Goal: Entertainment & Leisure: Consume media (video, audio)

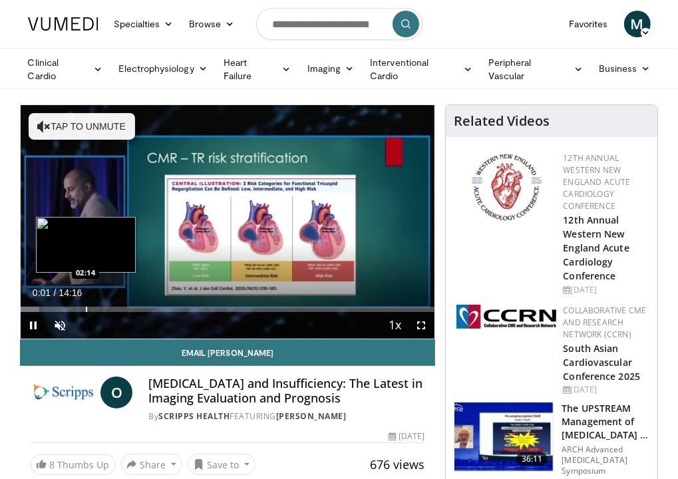
click at [85, 303] on div "Loaded : 4.63% 00:01 02:14" at bounding box center [228, 305] width 414 height 13
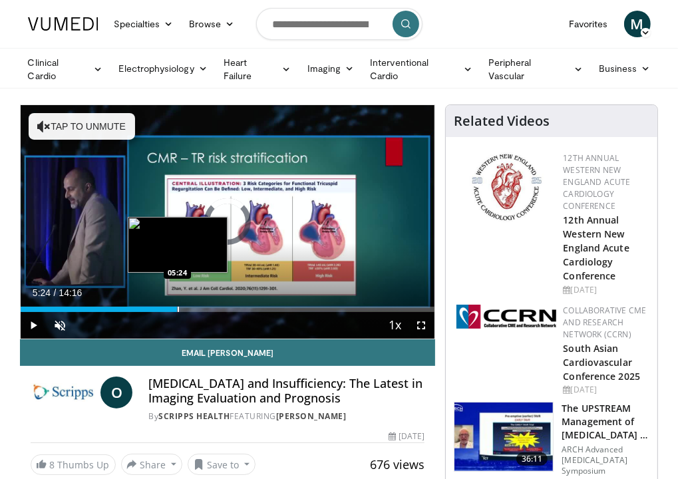
click at [178, 308] on div "Progress Bar" at bounding box center [178, 309] width 1 height 5
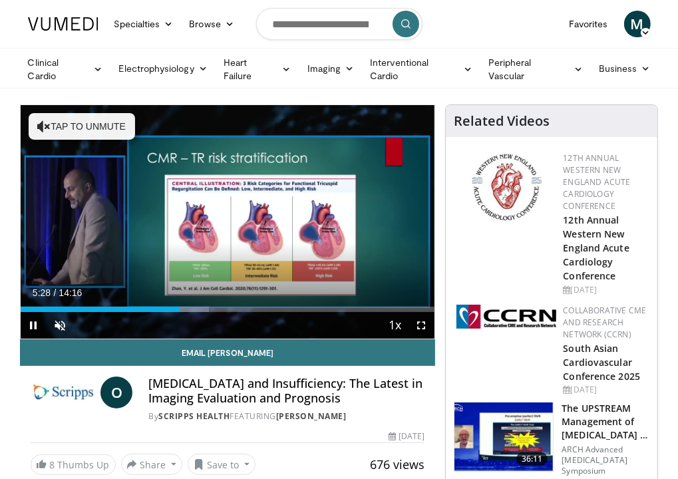
click at [281, 312] on div "Current Time 5:28 / Duration 14:16 Pause Skip Backward Skip Forward Unmute Load…" at bounding box center [228, 325] width 414 height 27
